Goal: Complete application form

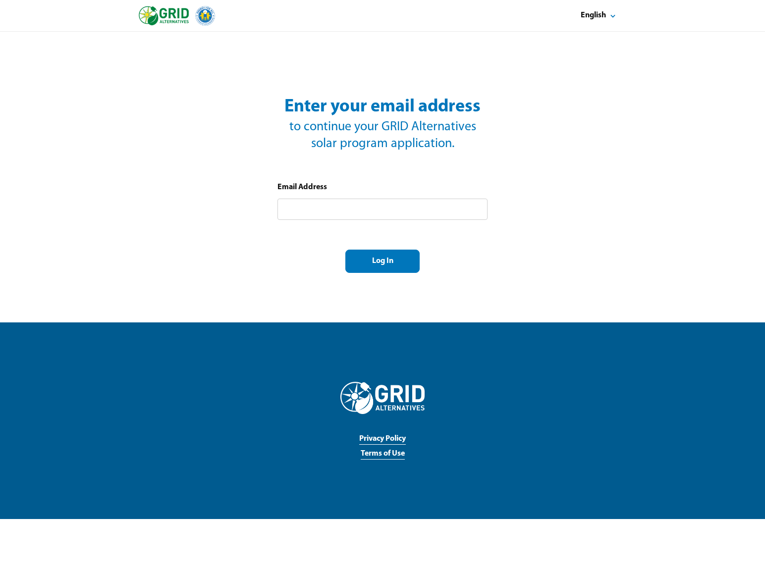
select select "**"
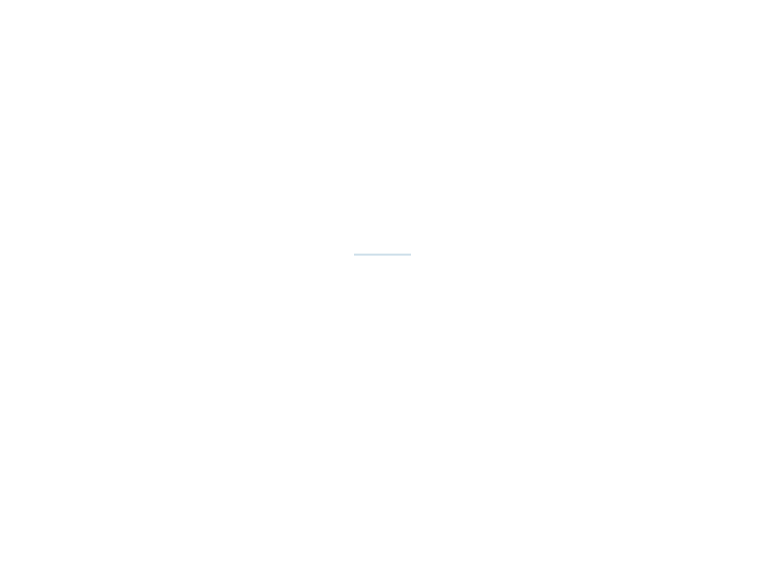
select select "**"
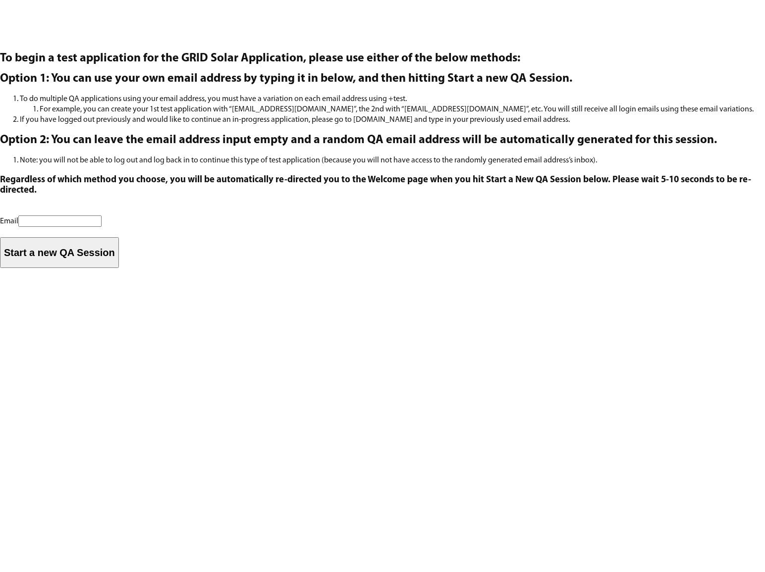
select select "**"
click at [284, 100] on li "To do multiple QA applications using your email address, you must have a variat…" at bounding box center [392, 104] width 745 height 21
